Goal: Information Seeking & Learning: Learn about a topic

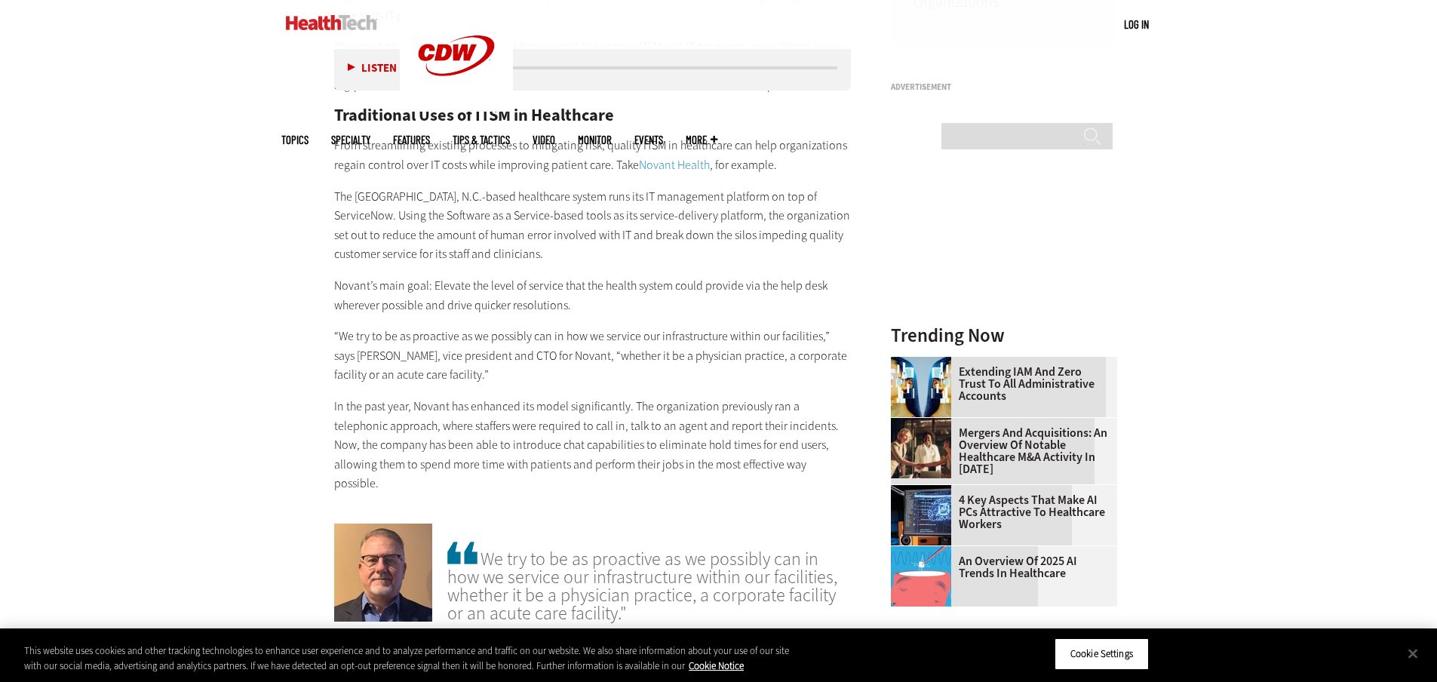
scroll to position [1584, 0]
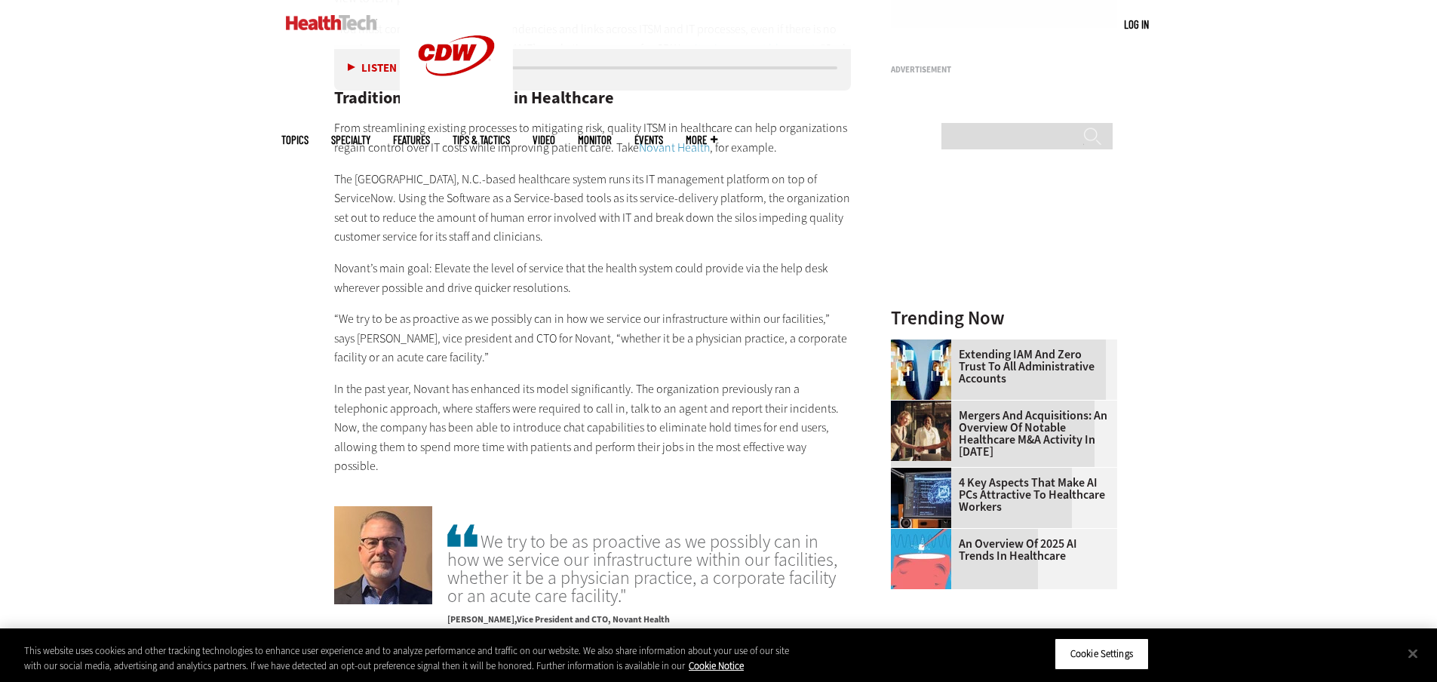
click at [1007, 434] on link "Mergers and Acquisitions: An Overview of Notable Healthcare M&A Activity in [DA…" at bounding box center [999, 434] width 217 height 48
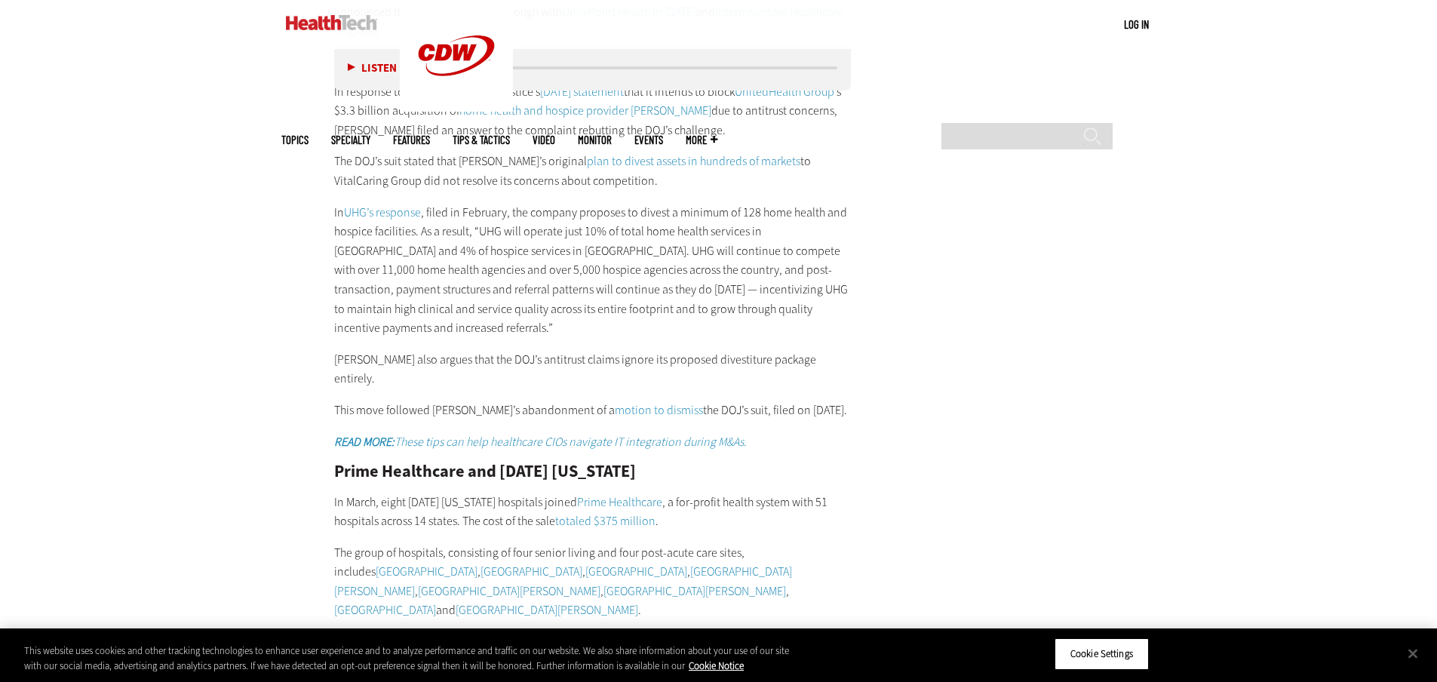
scroll to position [6488, 0]
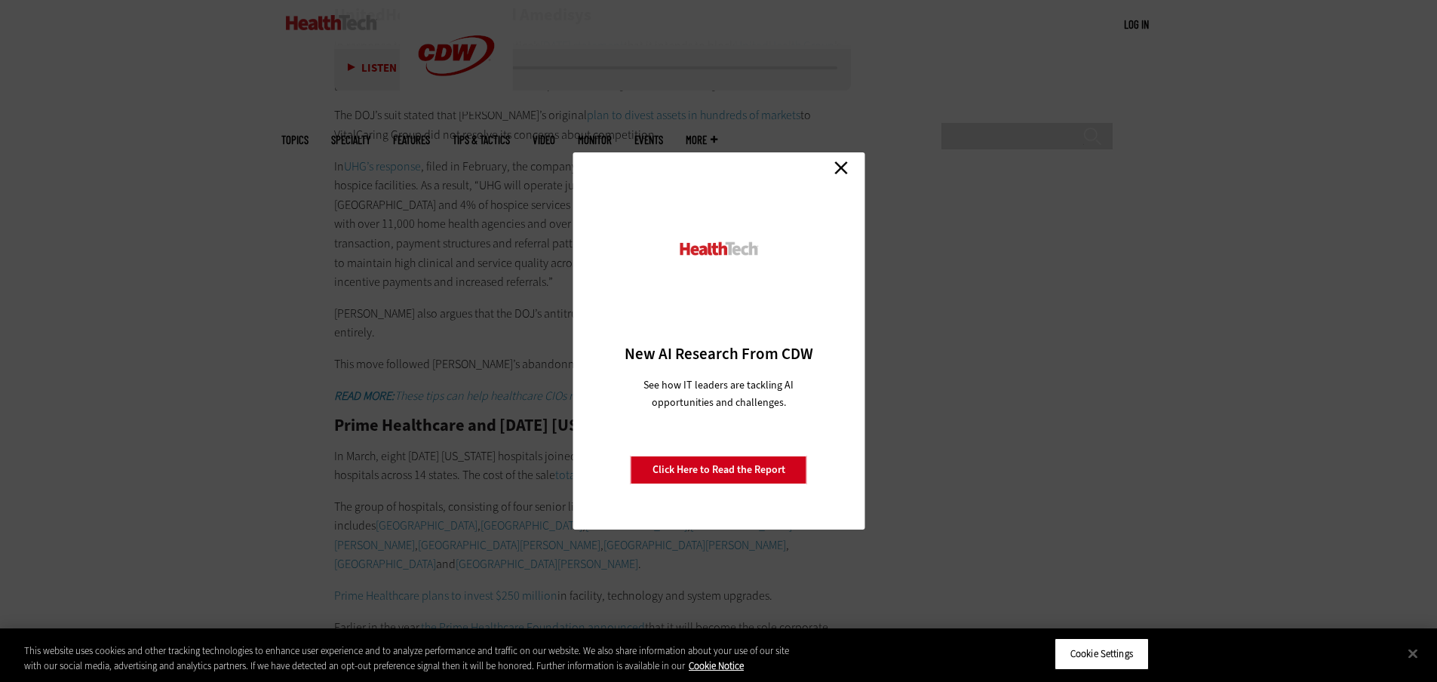
click at [841, 167] on link "Close" at bounding box center [841, 167] width 23 height 23
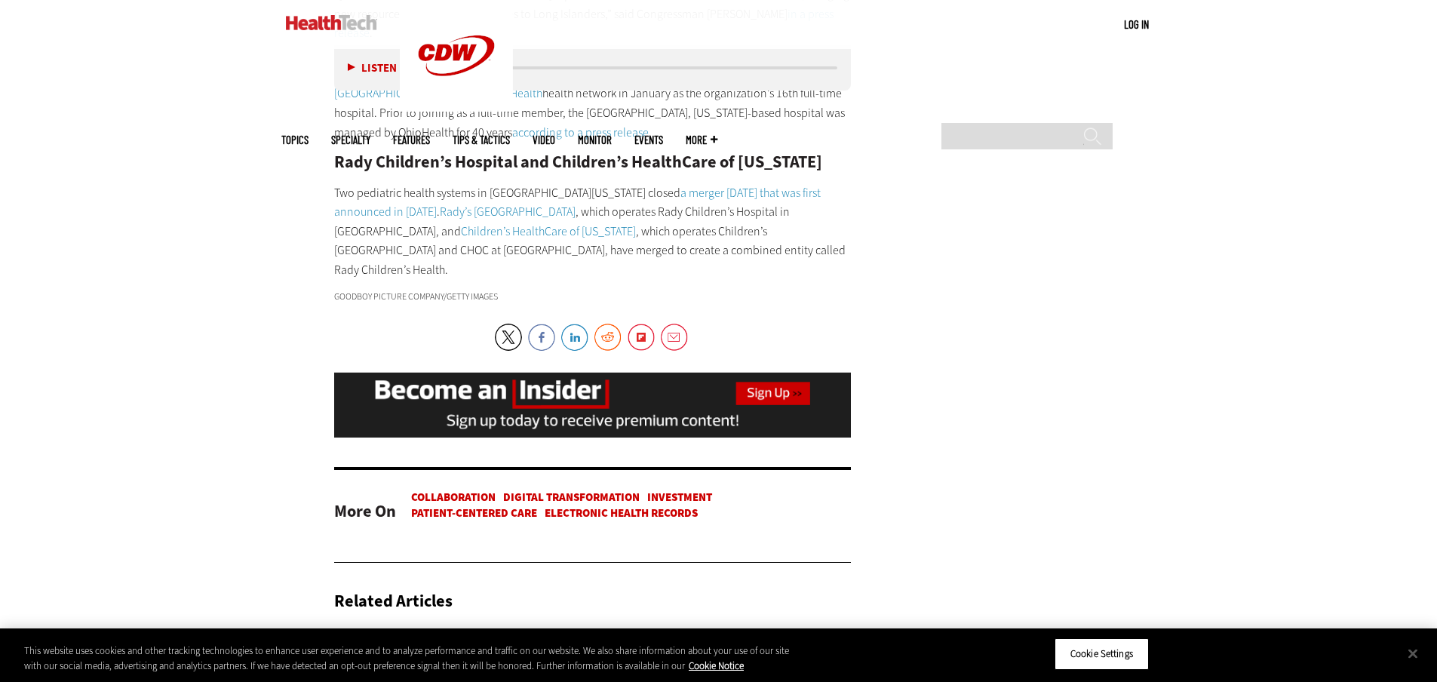
scroll to position [9656, 0]
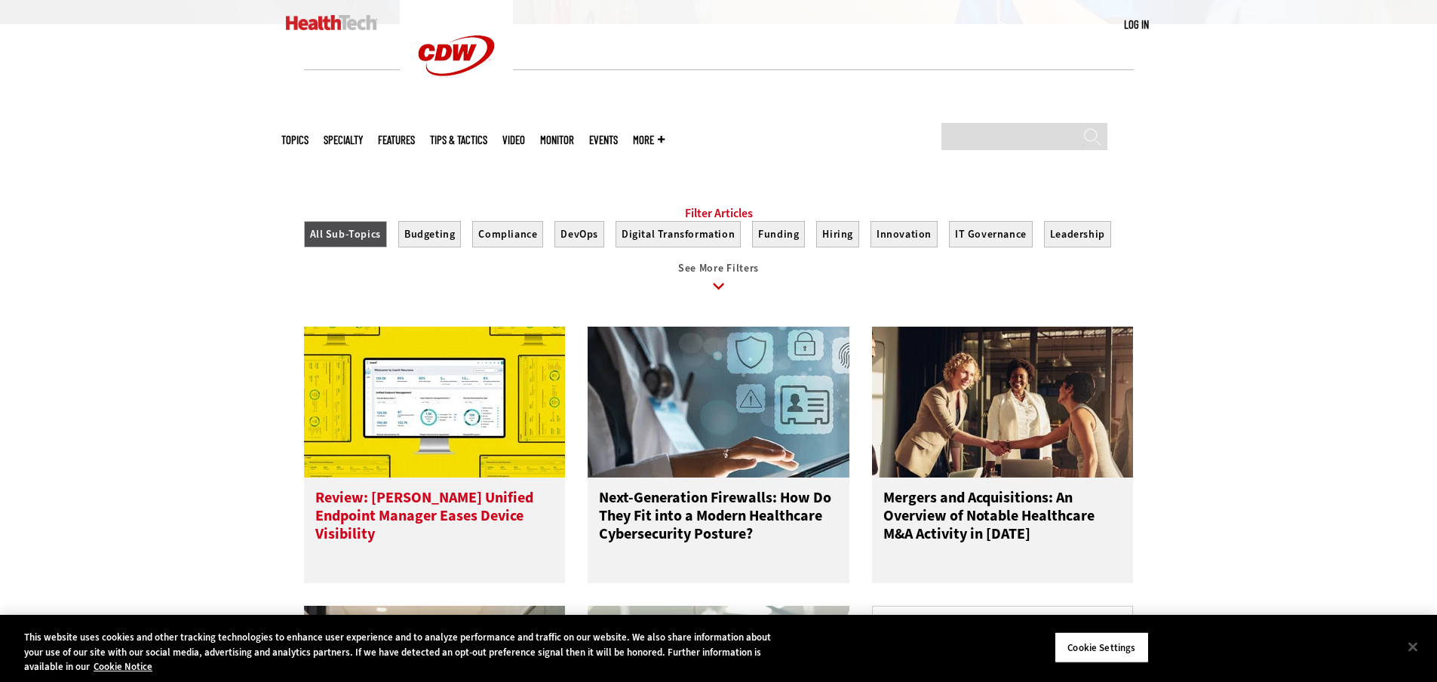
scroll to position [528, 0]
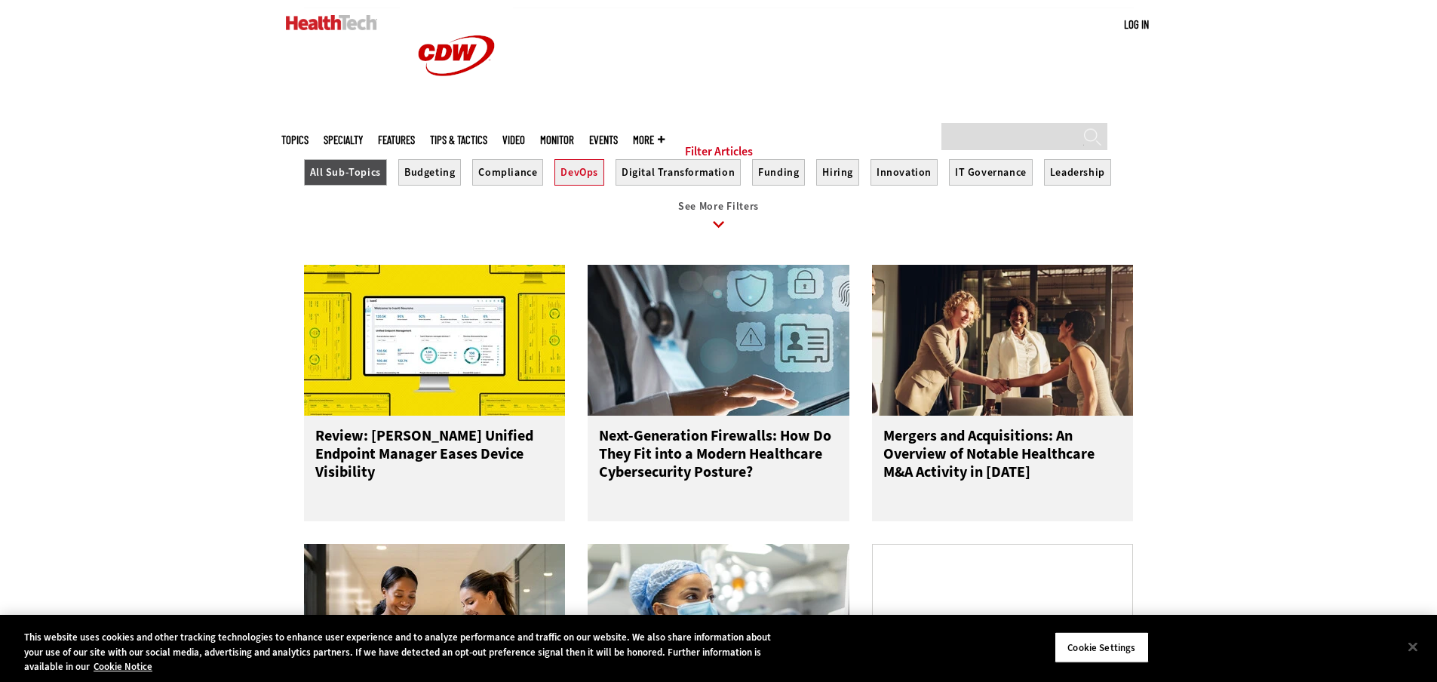
click at [579, 186] on button "DevOps" at bounding box center [579, 172] width 50 height 26
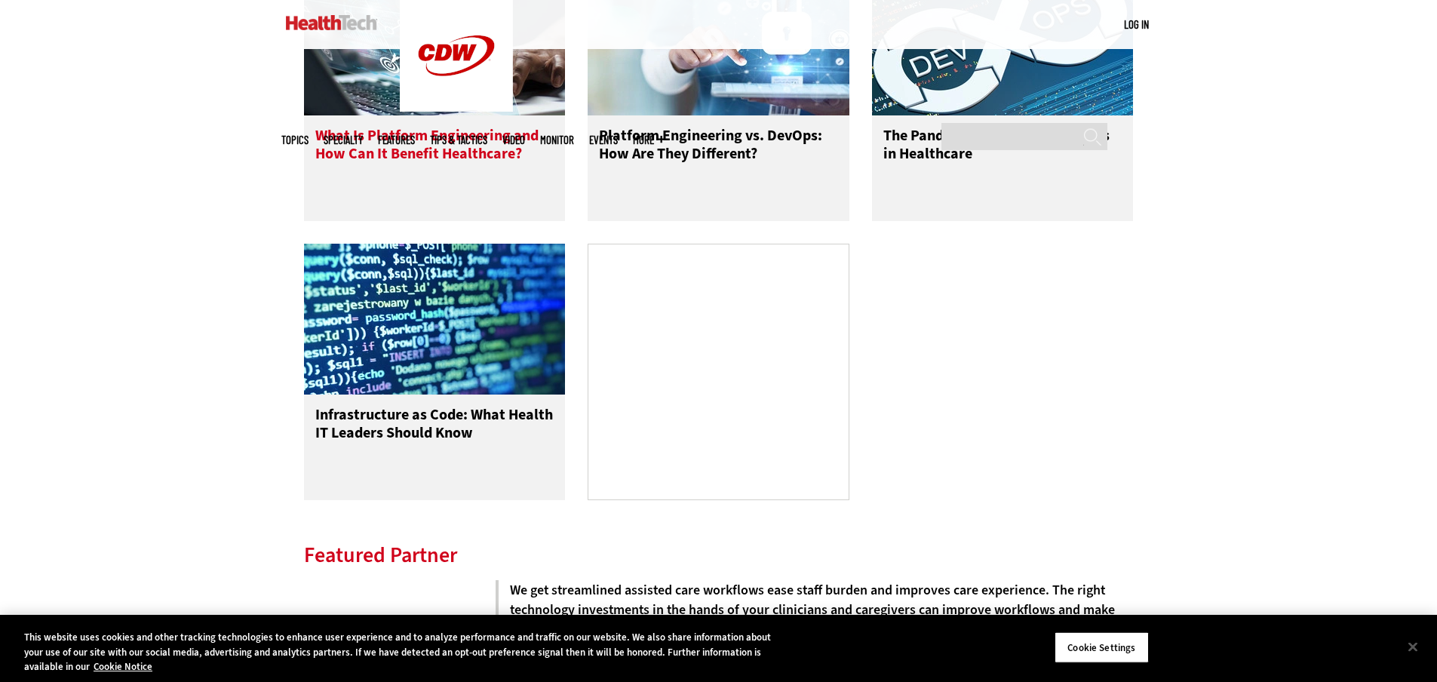
scroll to position [830, 0]
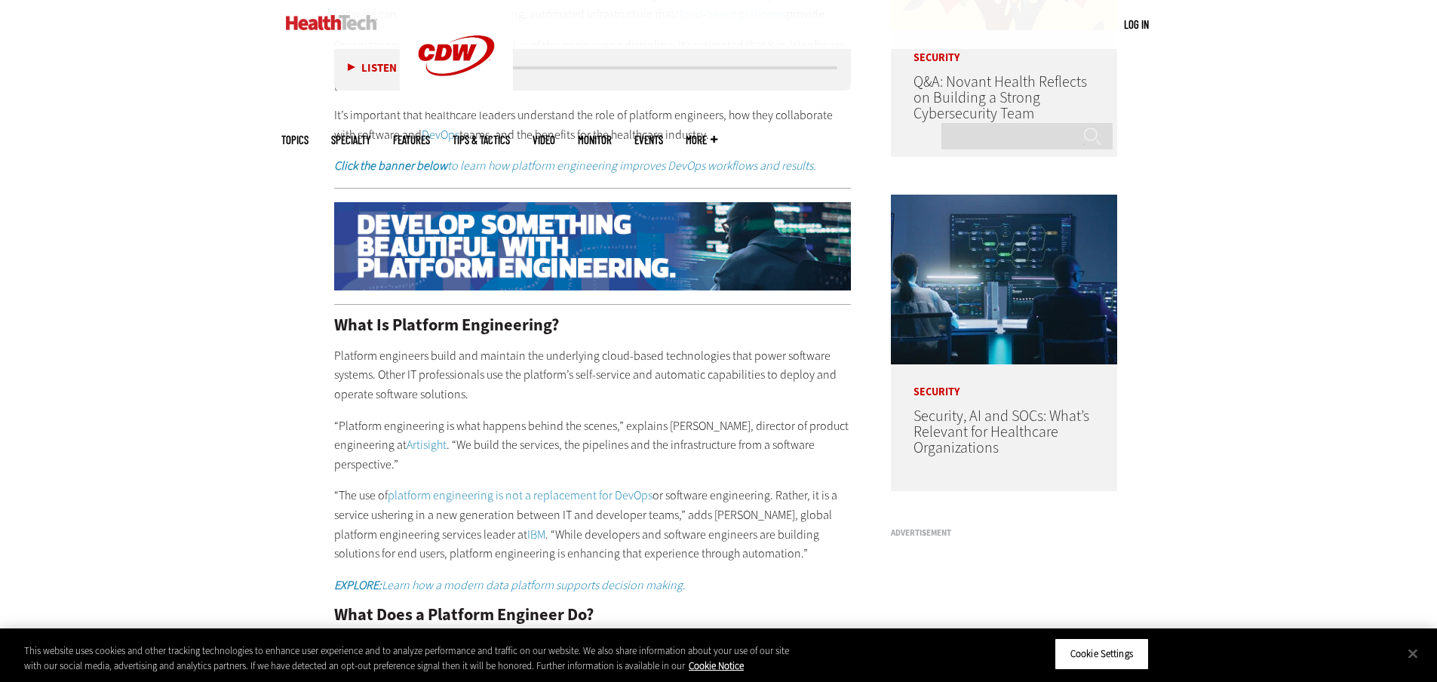
scroll to position [1207, 0]
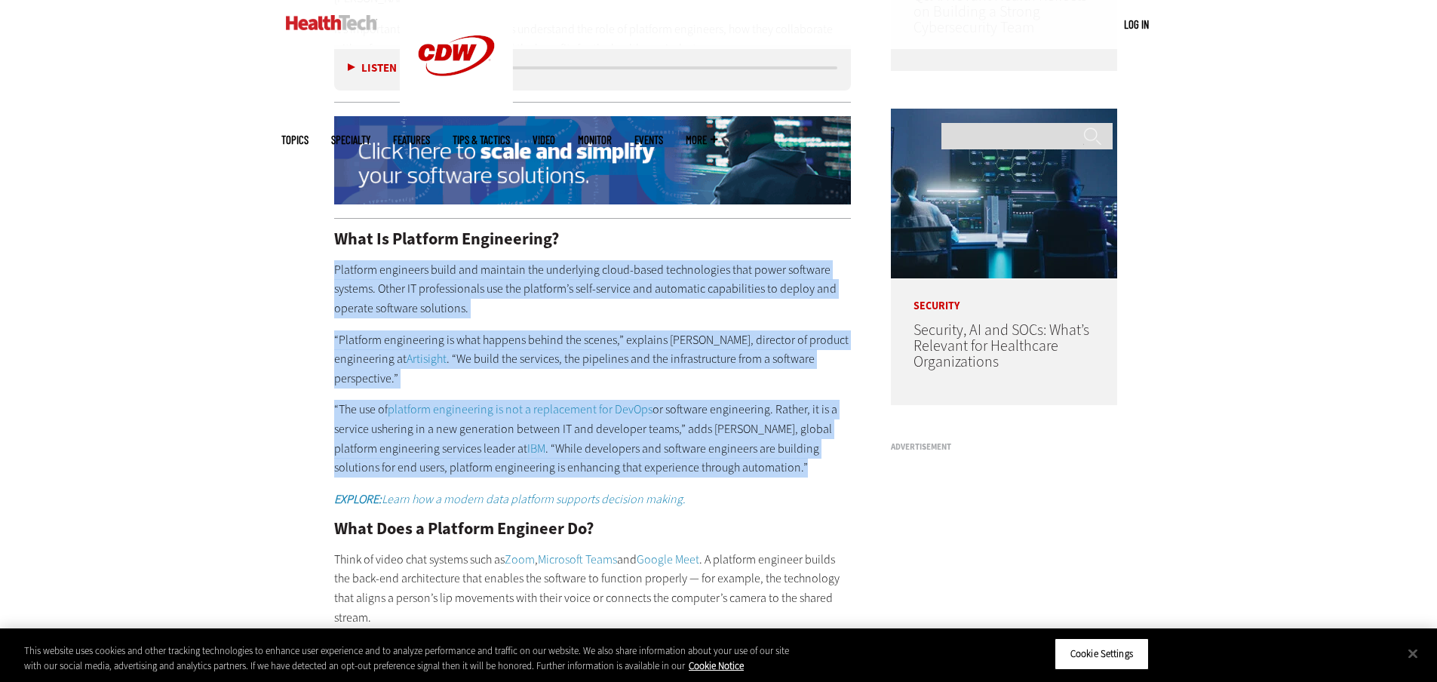
drag, startPoint x: 333, startPoint y: 251, endPoint x: 803, endPoint y: 453, distance: 511.3
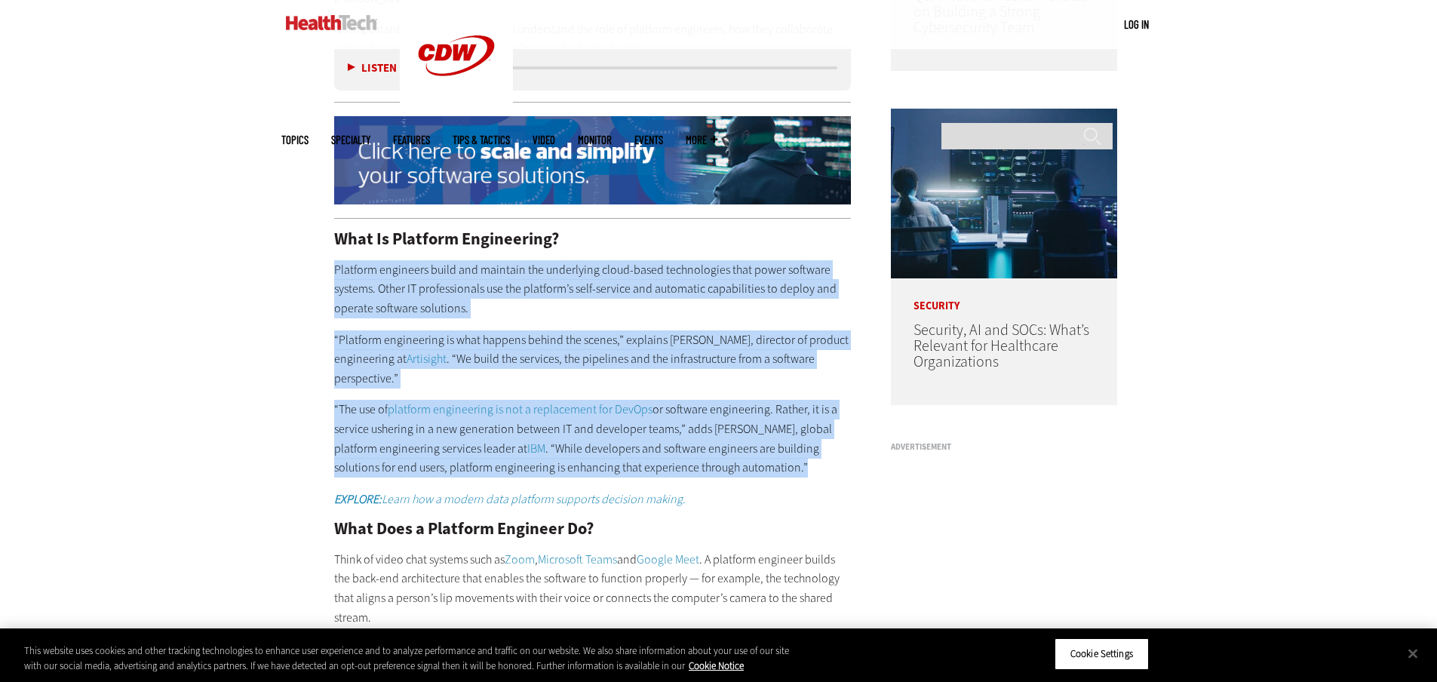
click at [810, 448] on p "“The use of platform engineering is not a replacement for DevOps or software en…" at bounding box center [593, 438] width 518 height 77
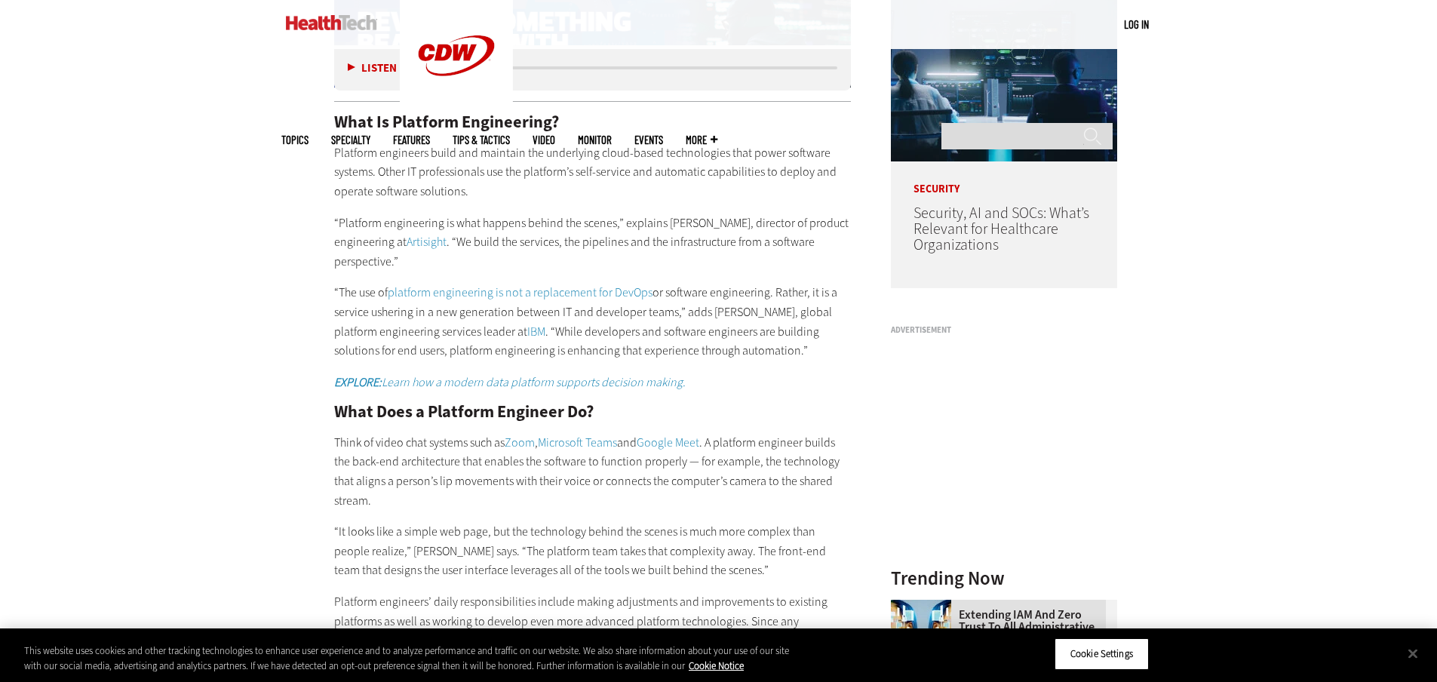
scroll to position [1358, 0]
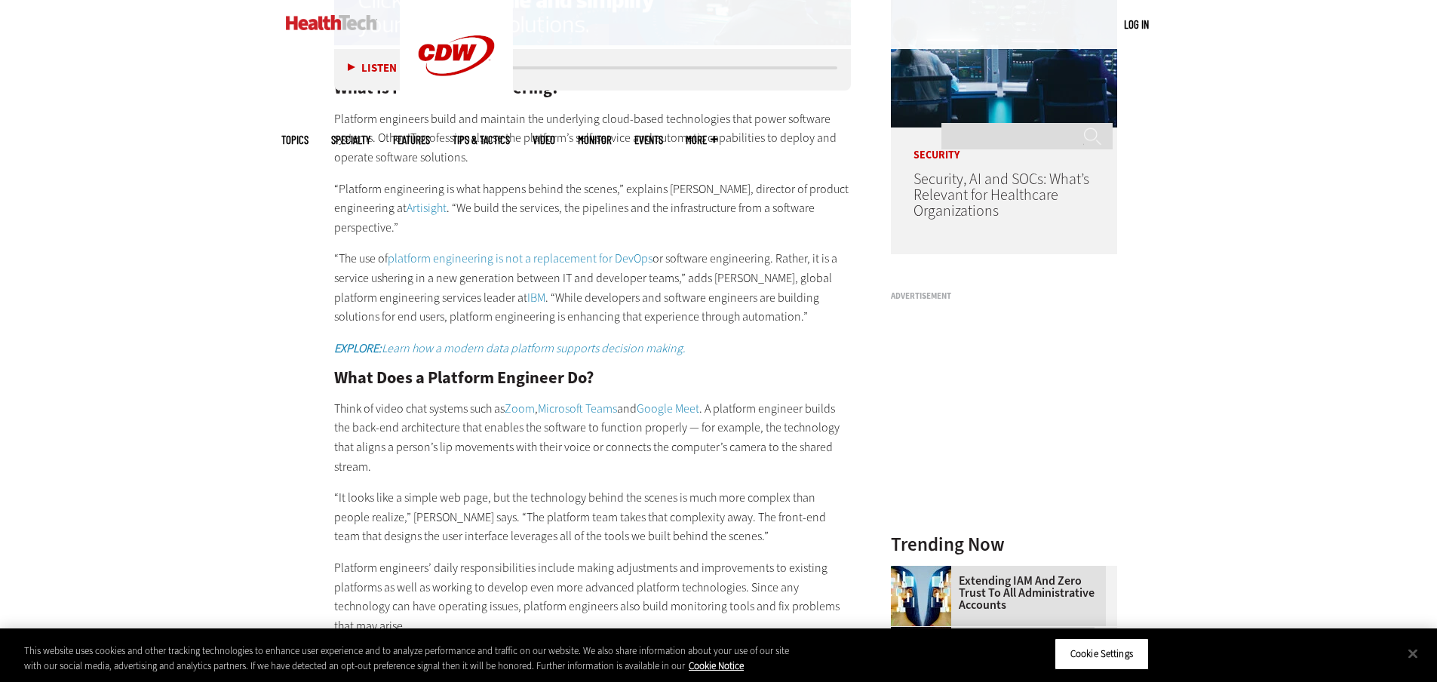
click at [464, 370] on h2 "What Does a Platform Engineer Do?" at bounding box center [593, 378] width 518 height 17
click at [435, 399] on p "Think of video chat systems such as Zoom , Microsoft Teams and Google Meet . A …" at bounding box center [593, 437] width 518 height 77
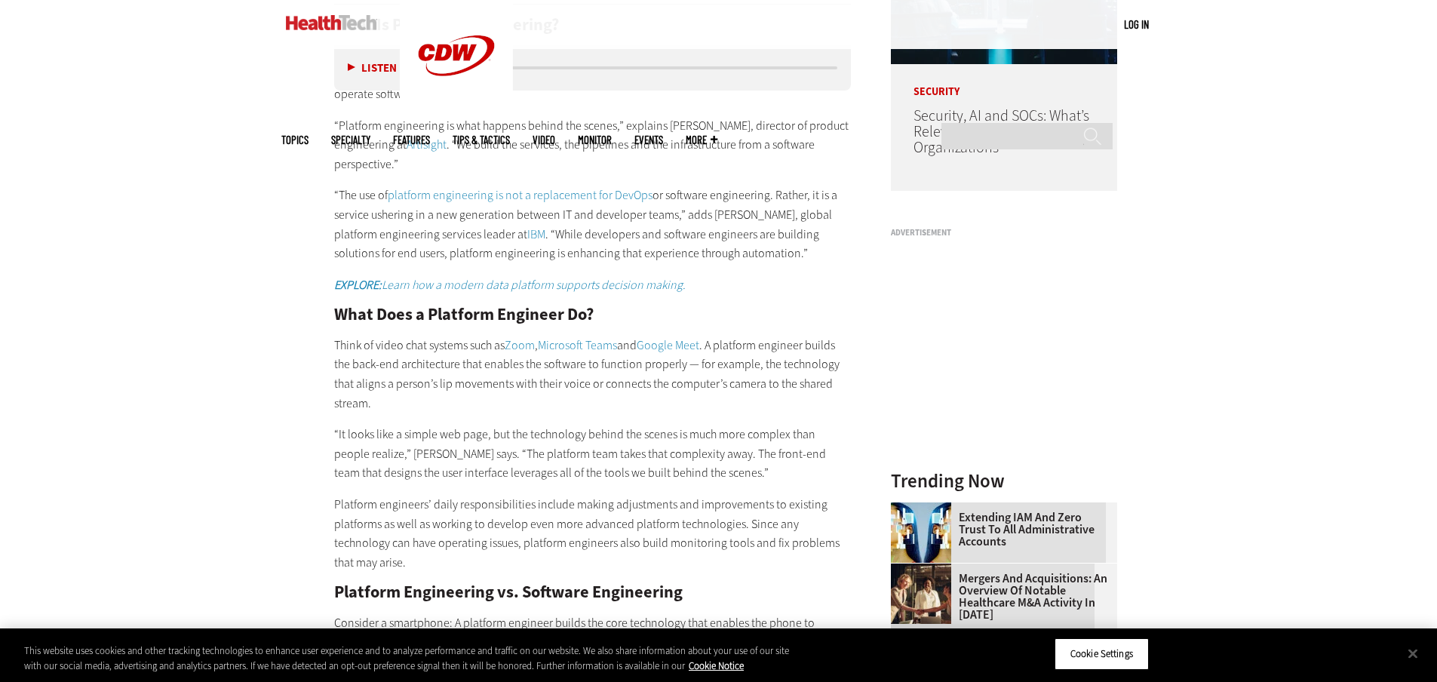
scroll to position [1509, 0]
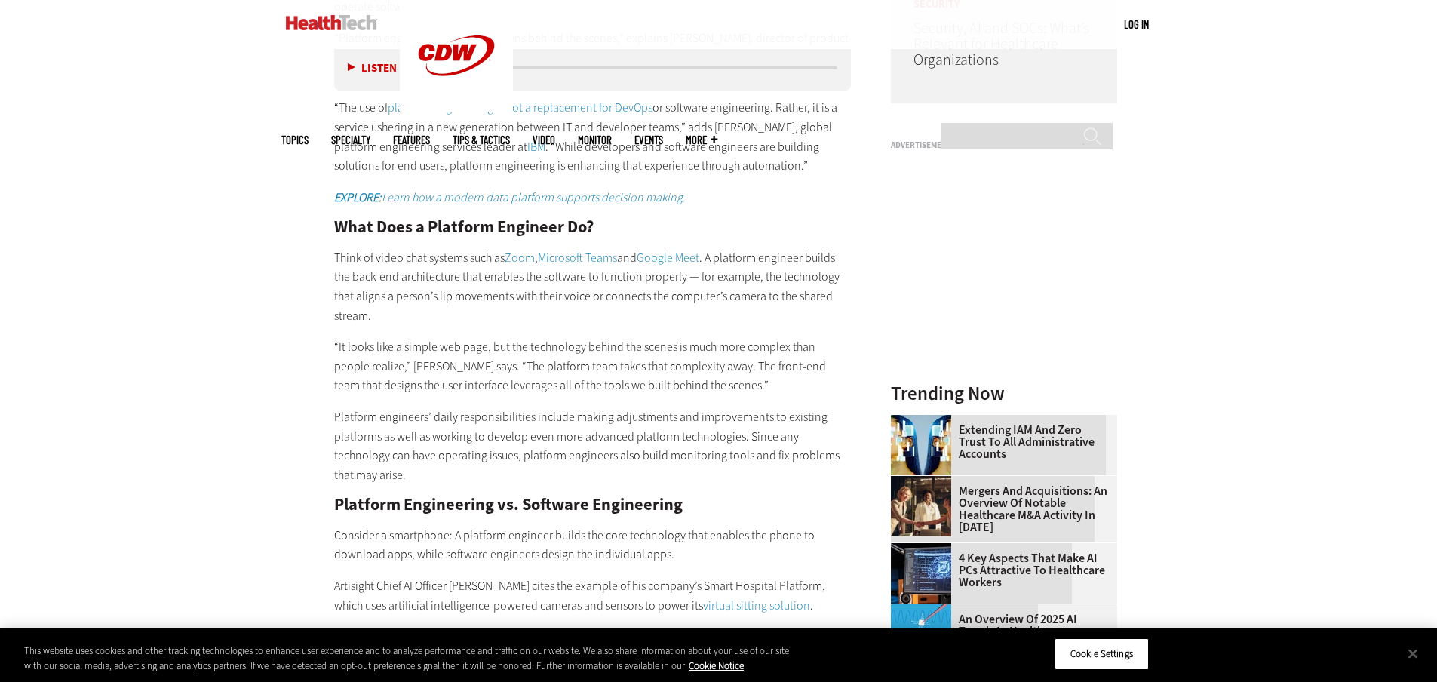
click at [389, 337] on p "“It looks like a simple web page, but the technology behind the scenes is much …" at bounding box center [593, 366] width 518 height 58
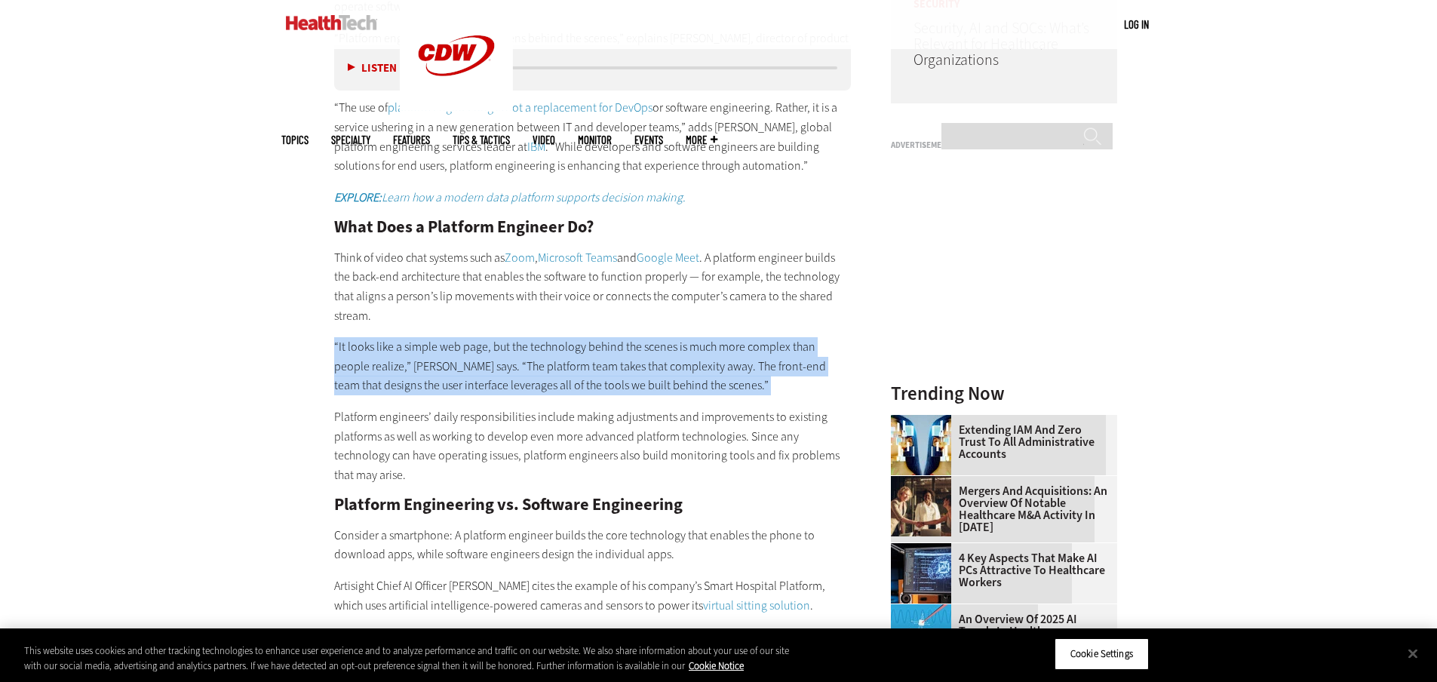
click at [389, 337] on p "“It looks like a simple web page, but the technology behind the scenes is much …" at bounding box center [593, 366] width 518 height 58
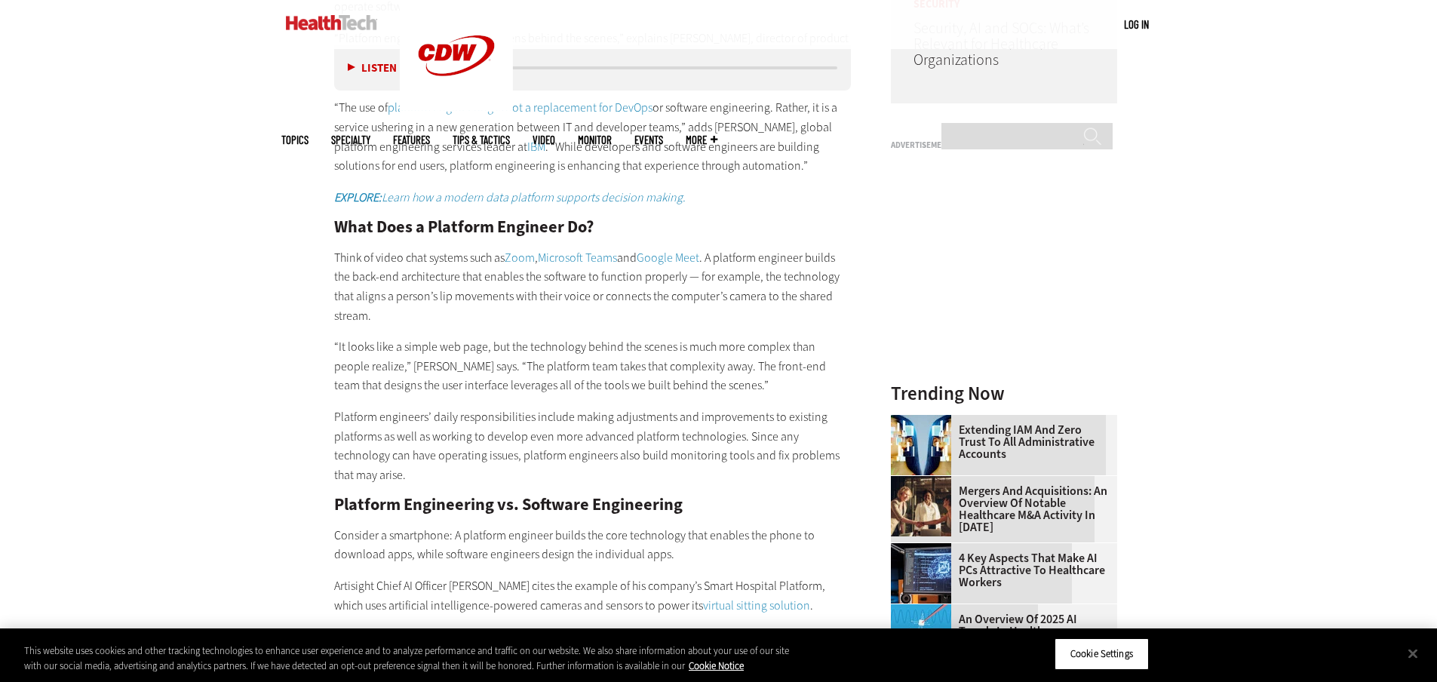
click at [421, 407] on p "Platform engineers’ daily responsibilities include making adjustments and impro…" at bounding box center [593, 445] width 518 height 77
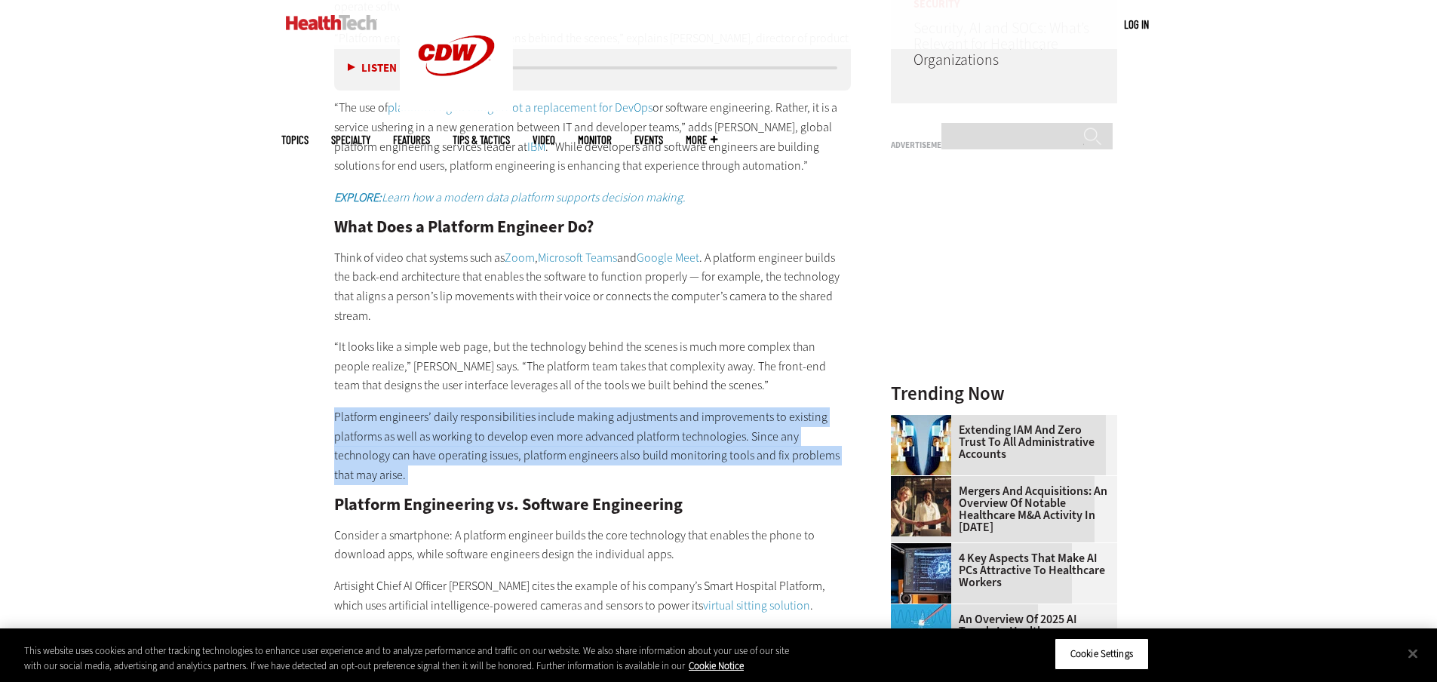
click at [421, 407] on p "Platform engineers’ daily responsibilities include making adjustments and impro…" at bounding box center [593, 445] width 518 height 77
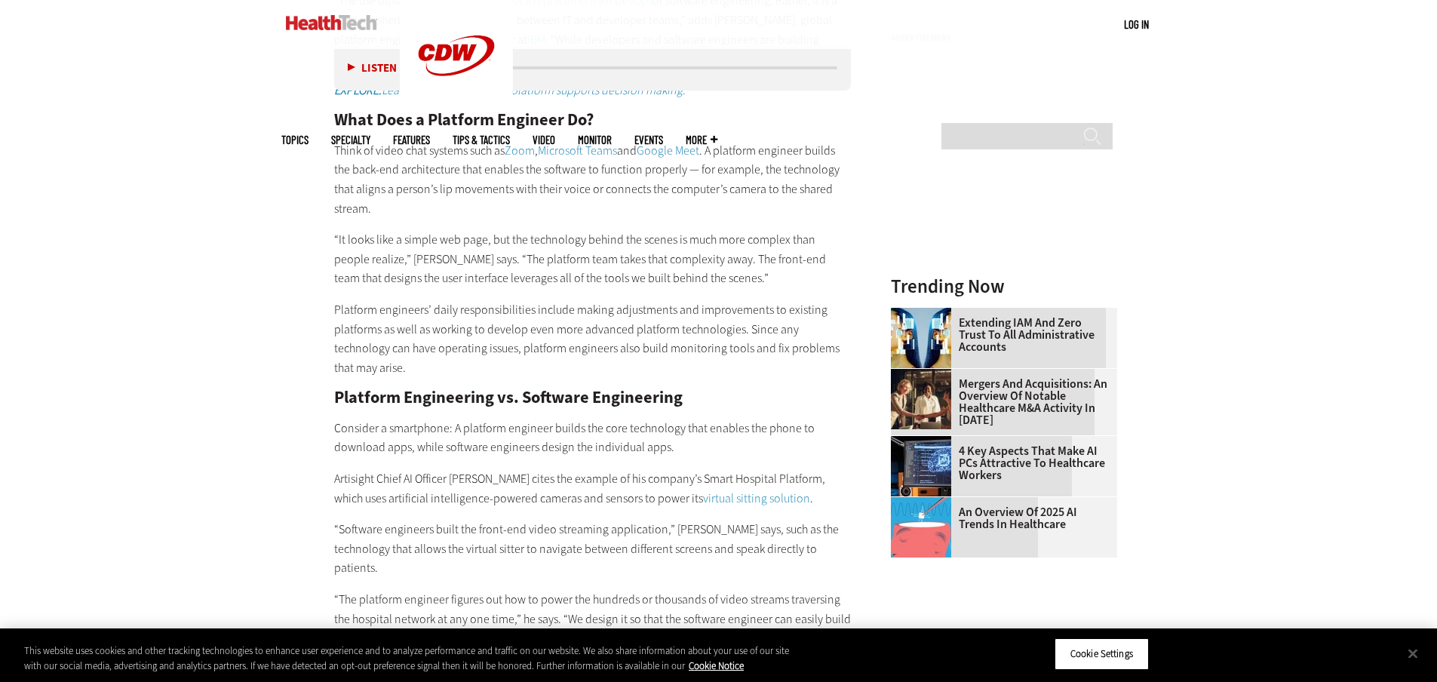
scroll to position [1660, 0]
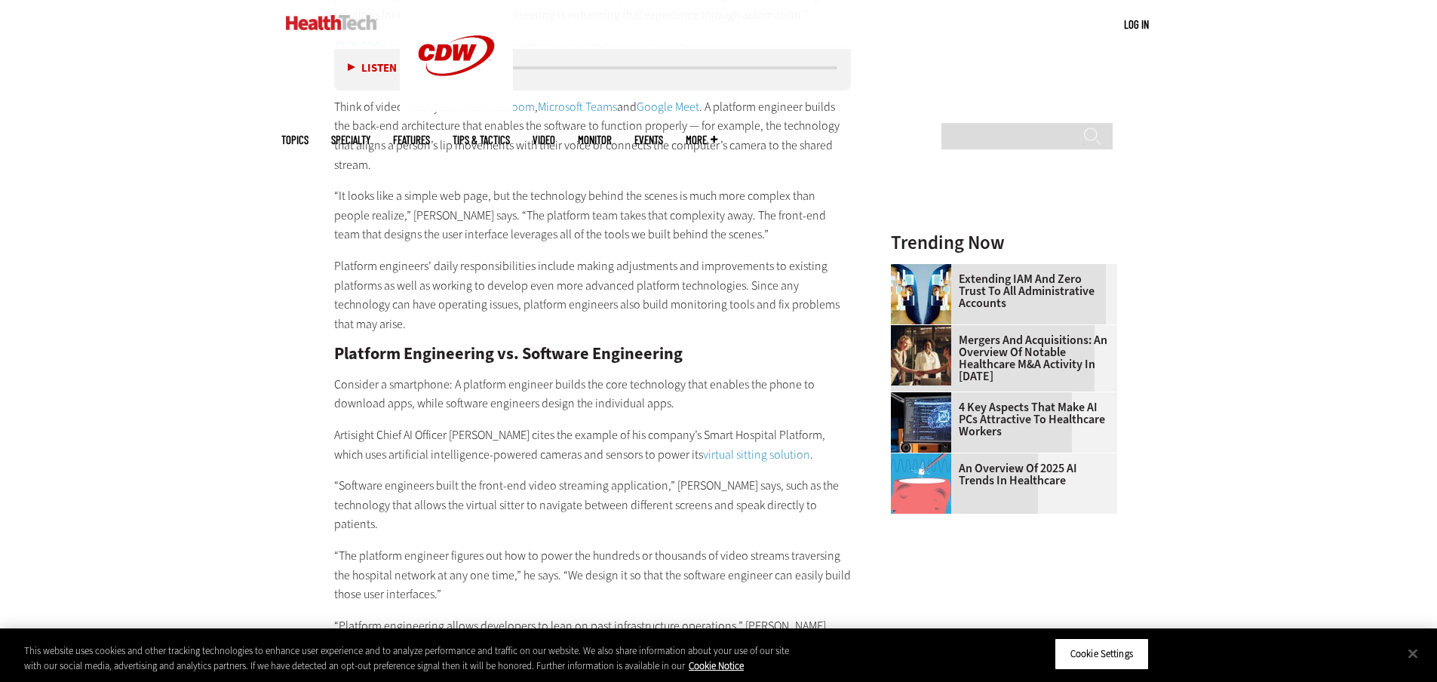
click at [419, 346] on h2 "Platform Engineering vs. Software Engineering" at bounding box center [593, 354] width 518 height 17
click at [413, 375] on p "Consider a smartphone: A platform engineer builds the core technology that enab…" at bounding box center [593, 394] width 518 height 38
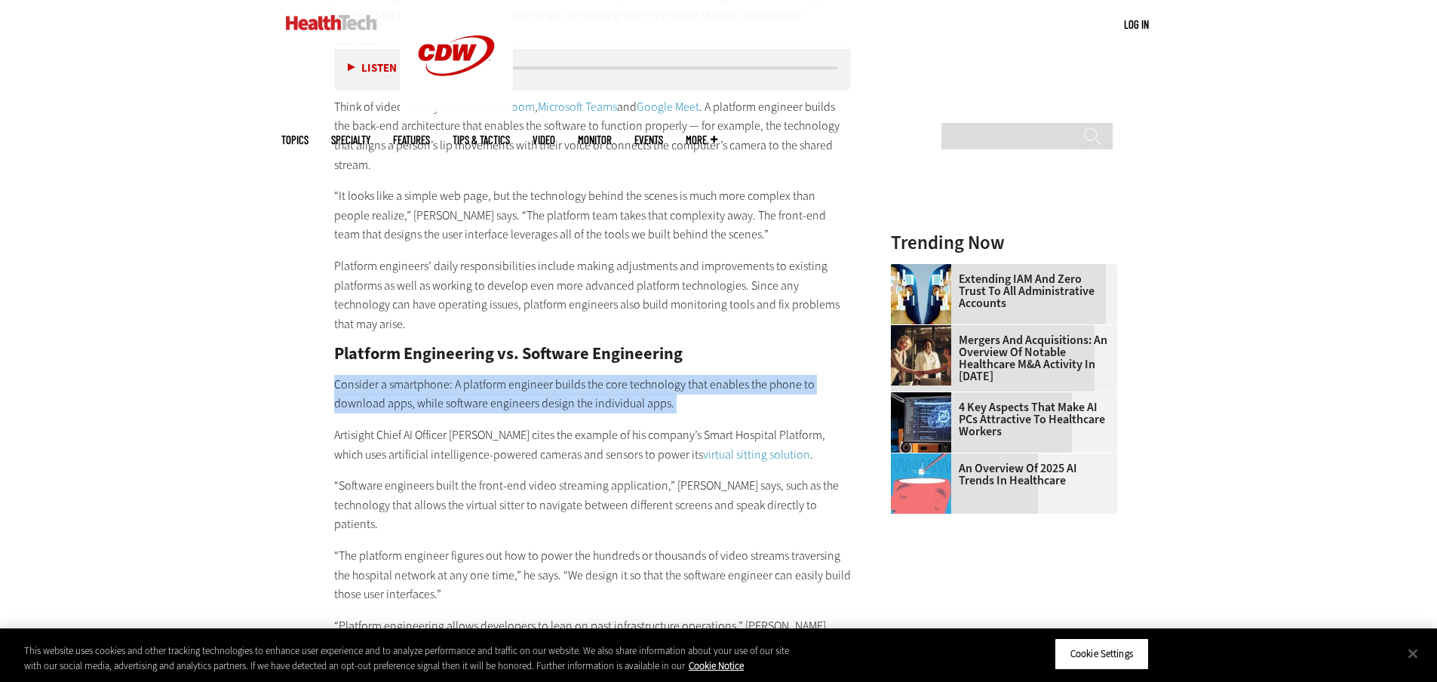
click at [413, 375] on p "Consider a smartphone: A platform engineer builds the core technology that enab…" at bounding box center [593, 394] width 518 height 38
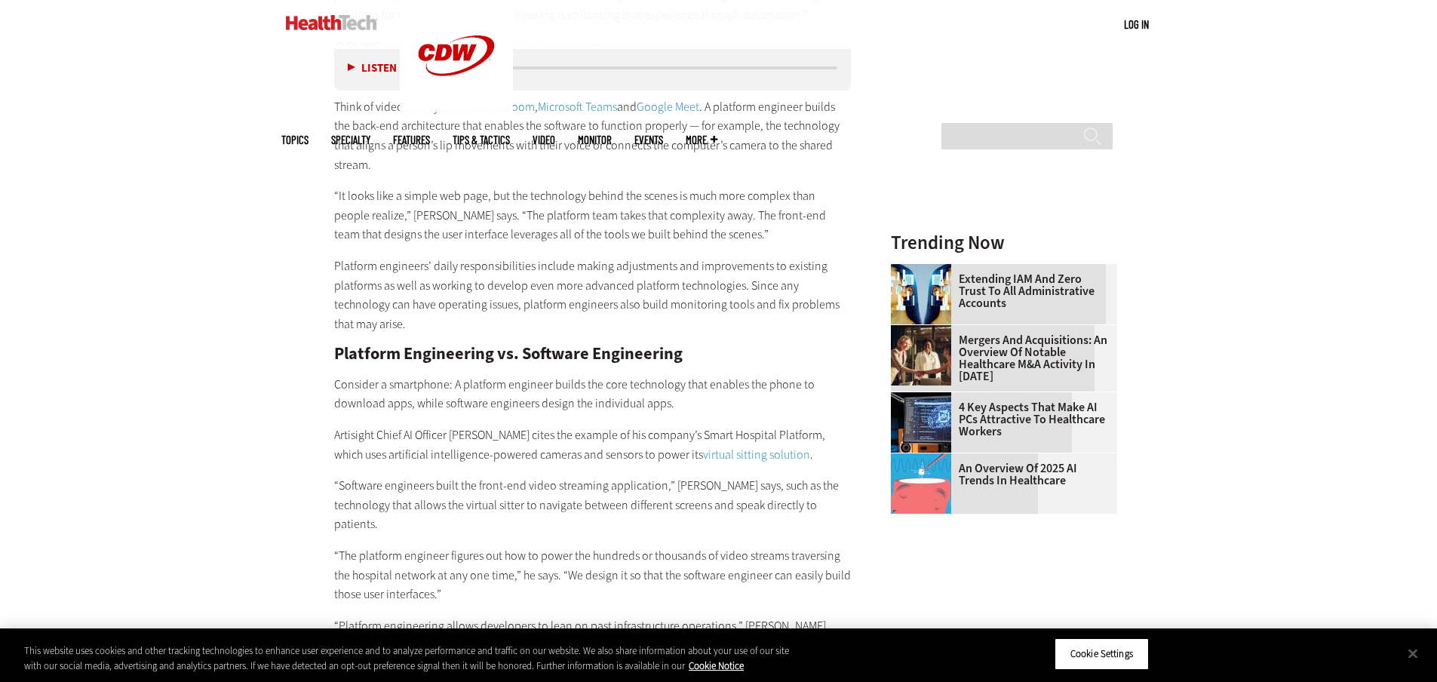
click at [419, 425] on p "Artisight Chief AI Officer Rob Ringham cites the example of his company’s Smart…" at bounding box center [593, 444] width 518 height 38
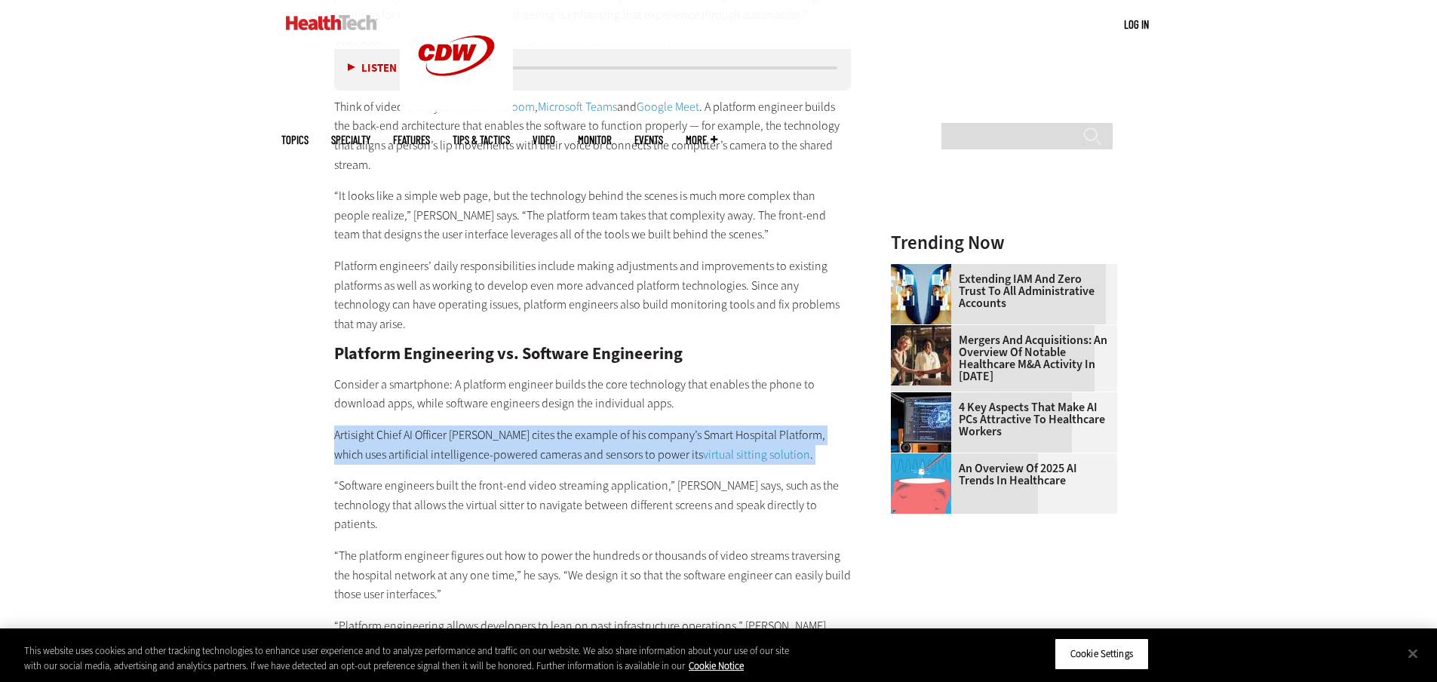
click at [419, 425] on p "Artisight Chief AI Officer Rob Ringham cites the example of his company’s Smart…" at bounding box center [593, 444] width 518 height 38
click at [376, 425] on p "Artisight Chief AI Officer Rob Ringham cites the example of his company’s Smart…" at bounding box center [593, 444] width 518 height 38
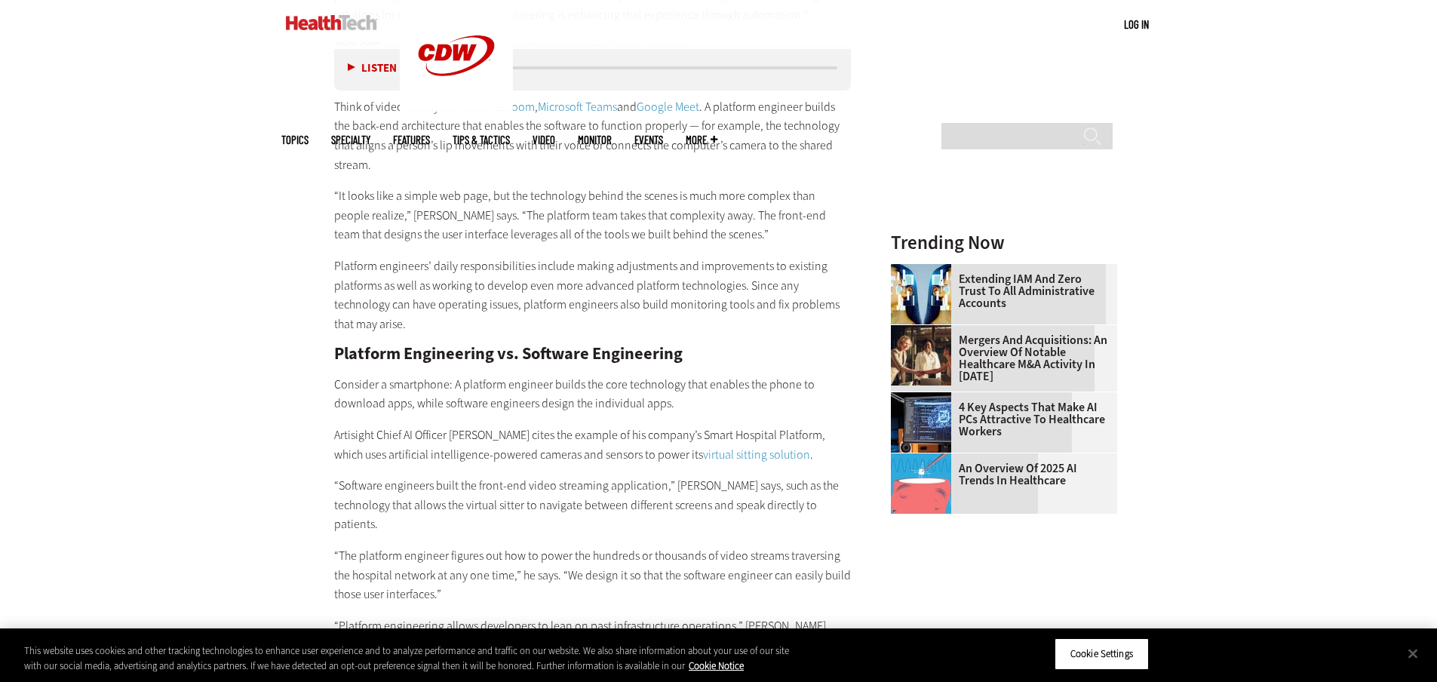
click at [401, 476] on p "“Software engineers built the front-end video streaming application,” Ringham s…" at bounding box center [593, 505] width 518 height 58
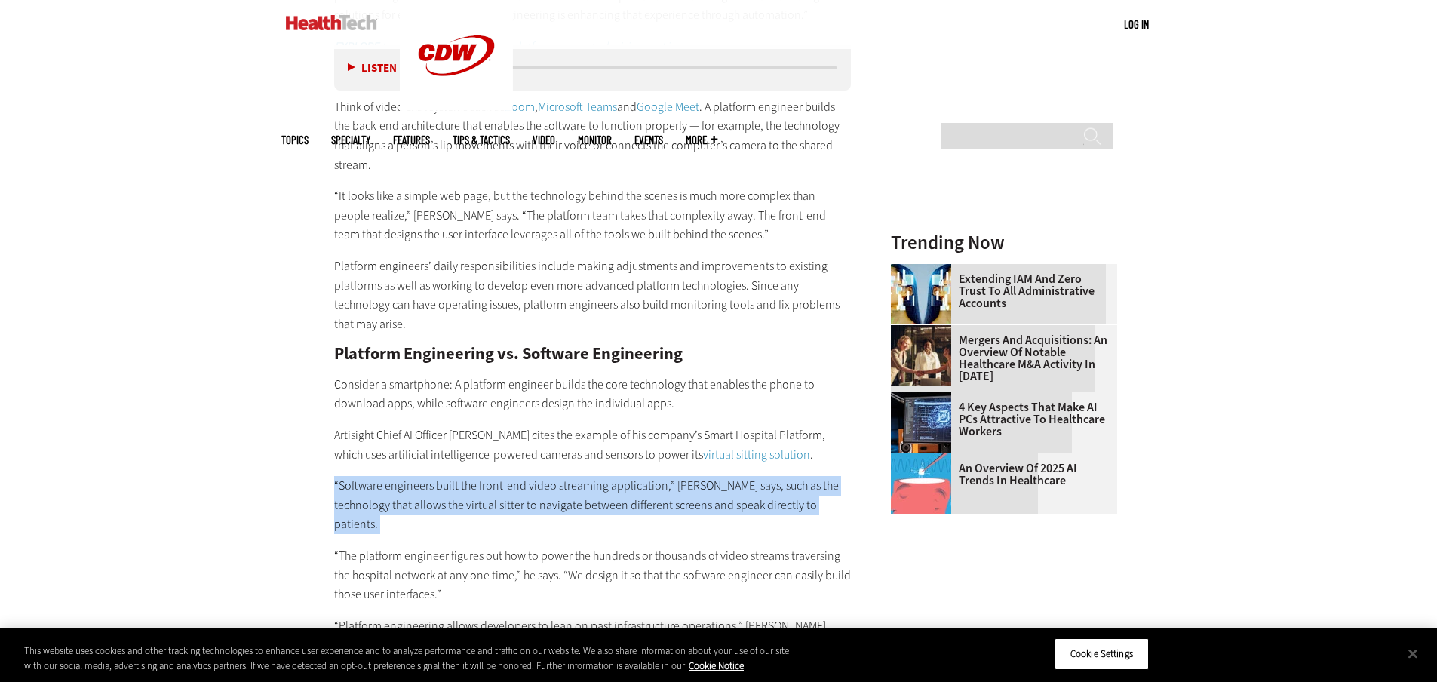
click at [401, 476] on p "“Software engineers built the front-end video streaming application,” Ringham s…" at bounding box center [593, 505] width 518 height 58
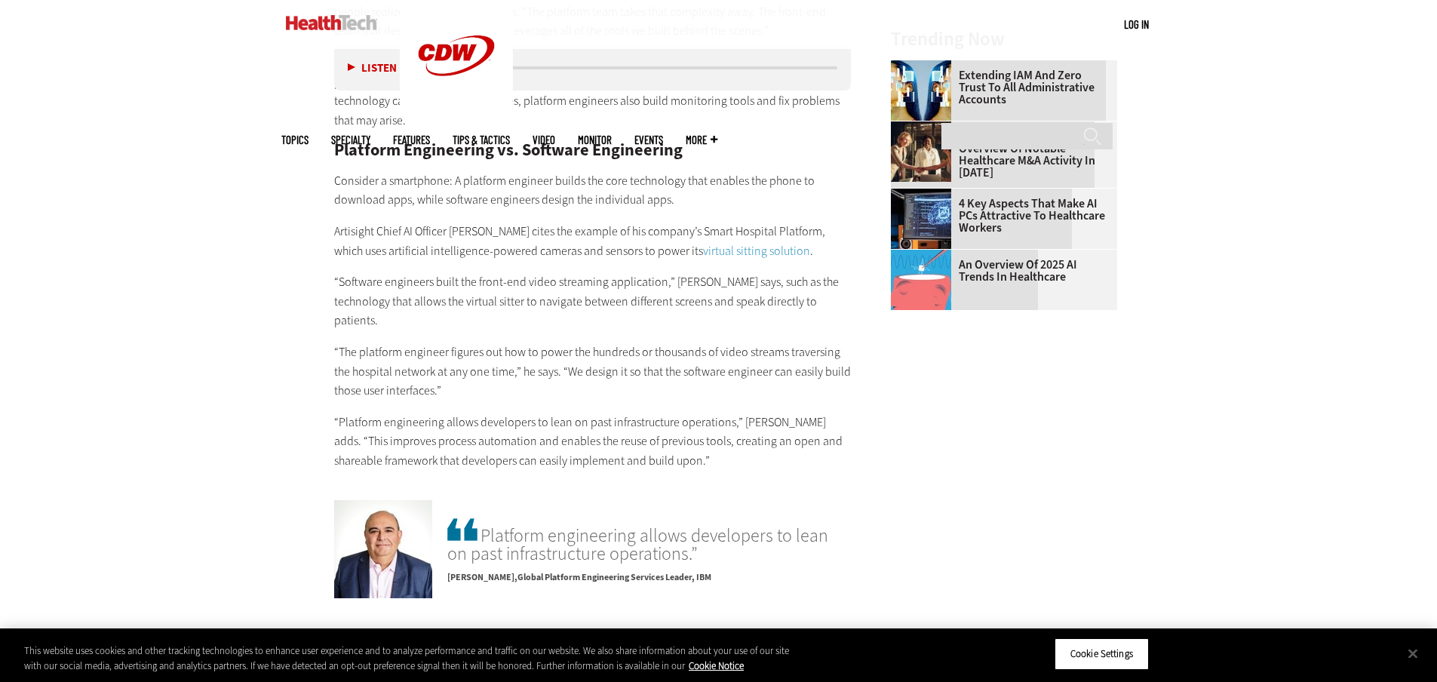
scroll to position [1886, 0]
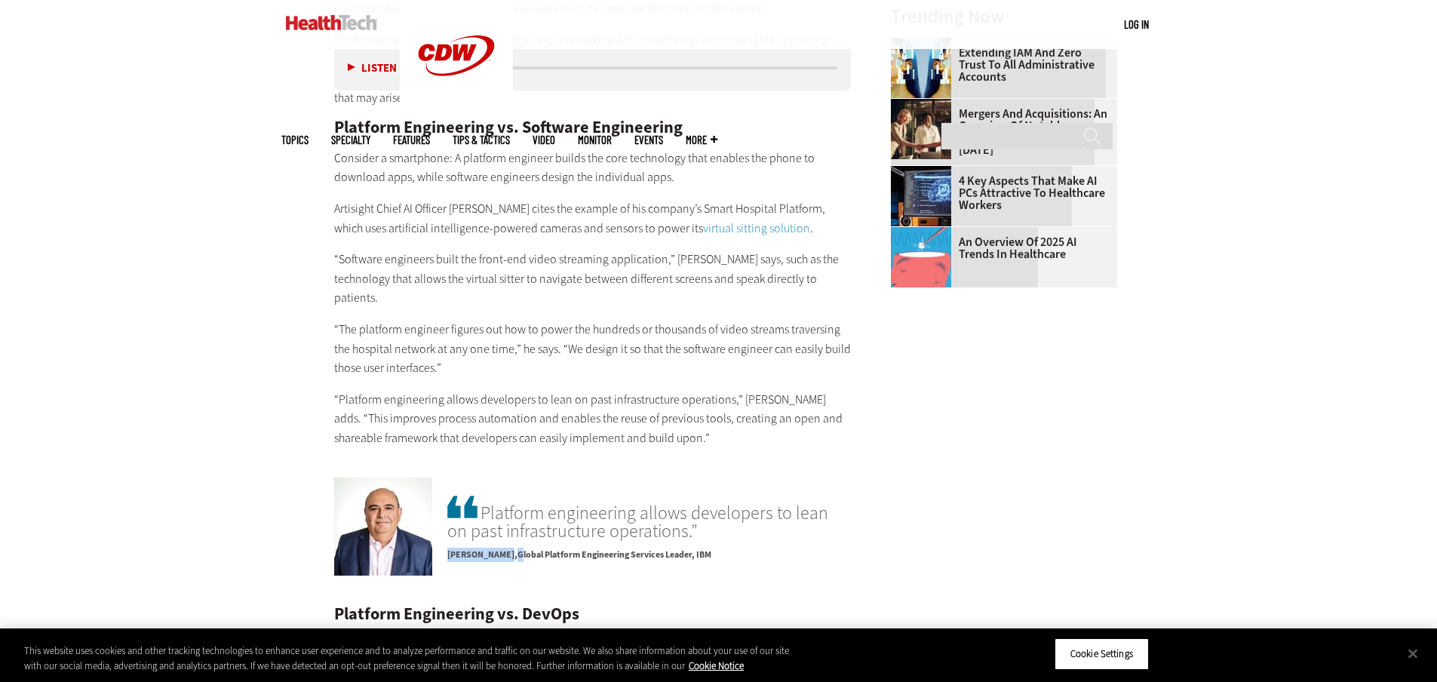
drag, startPoint x: 449, startPoint y: 514, endPoint x: 512, endPoint y: 516, distance: 63.4
click at [512, 540] on p "Rodrigo Flores Global Platform Engineering Services Leader, IBM" at bounding box center [649, 551] width 404 height 22
